Goal: Task Accomplishment & Management: Manage account settings

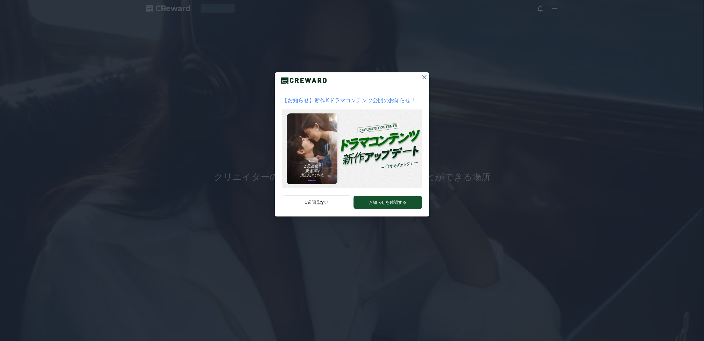
drag, startPoint x: 425, startPoint y: 79, endPoint x: 397, endPoint y: 108, distance: 40.1
click at [425, 79] on icon at bounding box center [424, 77] width 7 height 7
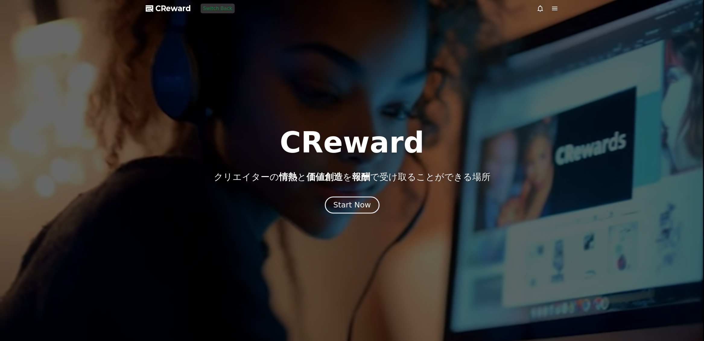
click at [348, 213] on button "Start Now" at bounding box center [351, 204] width 55 height 17
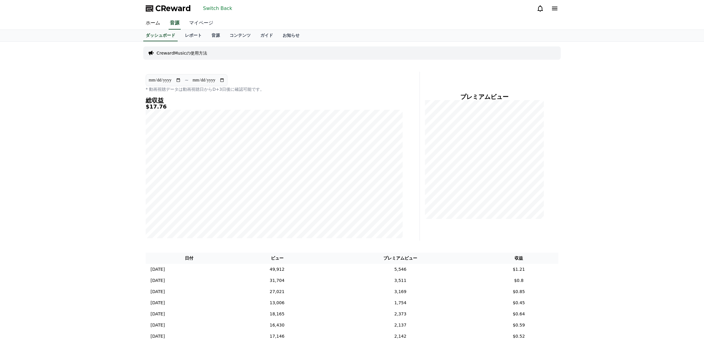
click at [209, 25] on link "マイページ" at bounding box center [201, 23] width 34 height 13
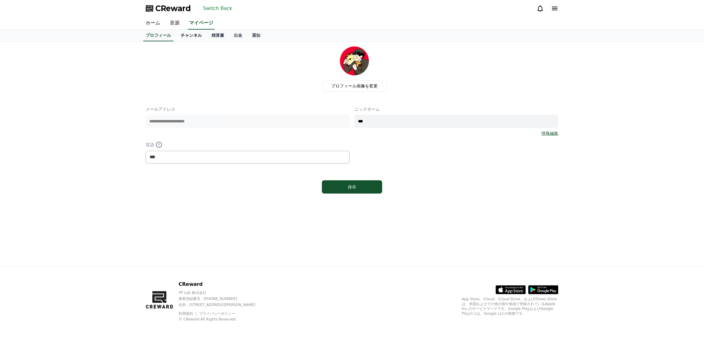
click at [196, 36] on link "チャンネル" at bounding box center [191, 35] width 31 height 11
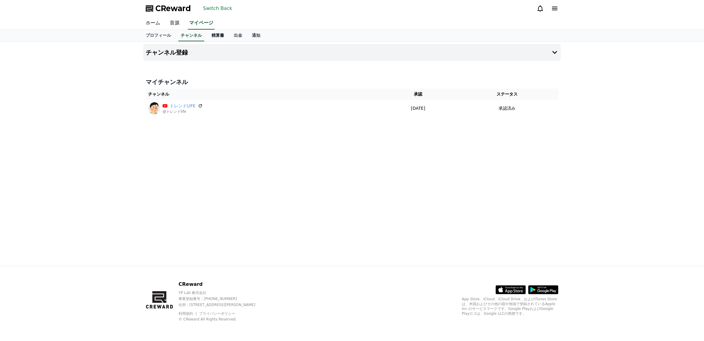
click at [217, 36] on link "精算書" at bounding box center [218, 35] width 22 height 11
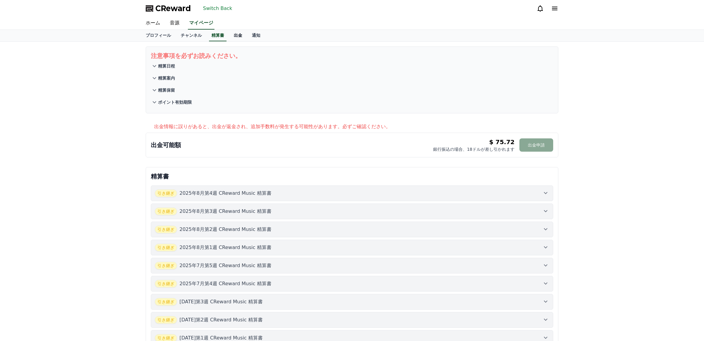
click at [236, 37] on link "出金" at bounding box center [238, 35] width 18 height 11
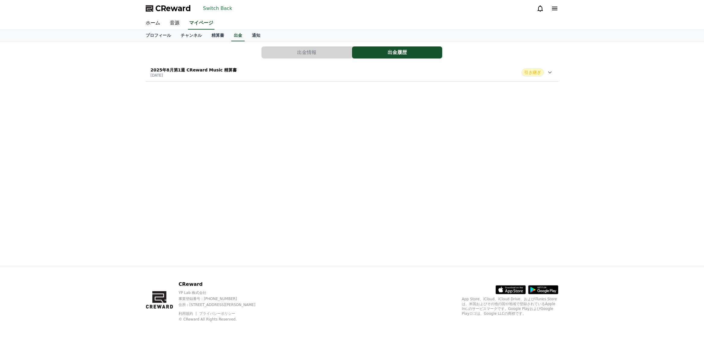
click at [286, 52] on button "出金情報" at bounding box center [306, 52] width 90 height 12
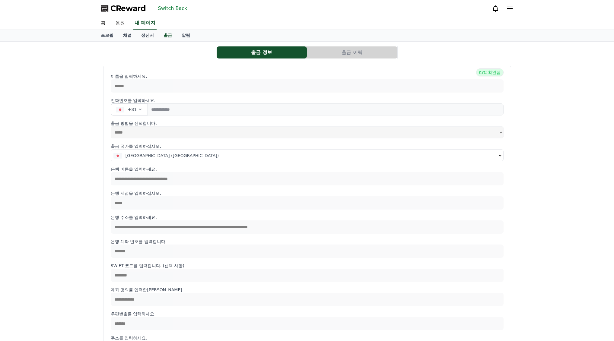
click at [176, 10] on font "Switch Back" at bounding box center [172, 8] width 29 height 6
